Goal: Transaction & Acquisition: Purchase product/service

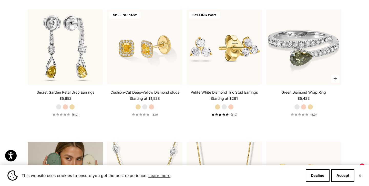
scroll to position [809, 0]
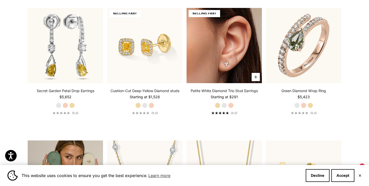
click at [232, 57] on img at bounding box center [223, 45] width 75 height 75
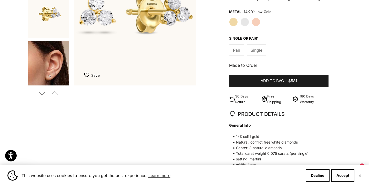
scroll to position [62, 0]
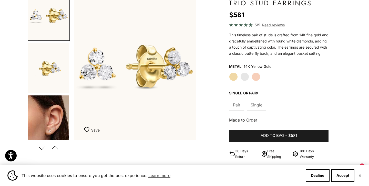
click at [59, 124] on img "Go to item 5" at bounding box center [48, 120] width 41 height 51
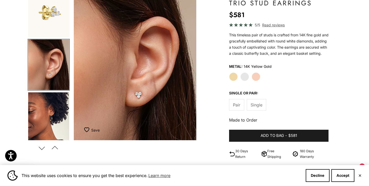
scroll to position [0, 0]
